Goal: Task Accomplishment & Management: Manage account settings

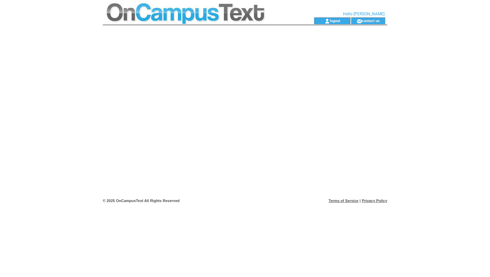
click at [346, 52] on div at bounding box center [245, 111] width 285 height 170
